Goal: Information Seeking & Learning: Learn about a topic

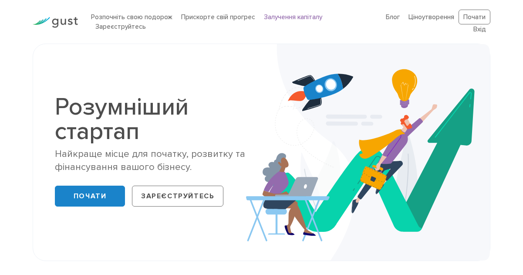
click at [286, 14] on font "Залучення капіталу" at bounding box center [293, 17] width 58 height 8
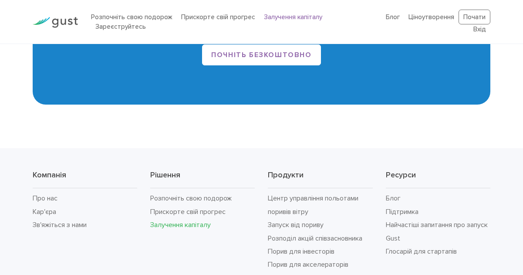
scroll to position [1491, 0]
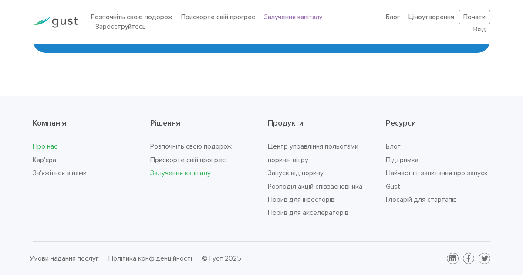
click at [41, 146] on font "Про нас" at bounding box center [45, 146] width 25 height 8
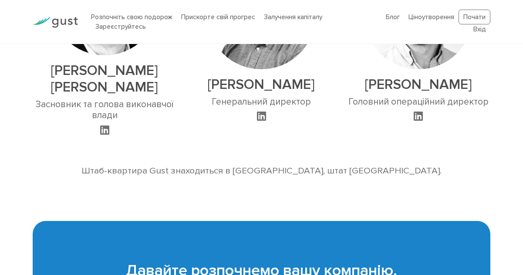
scroll to position [693, 0]
